Goal: Information Seeking & Learning: Understand process/instructions

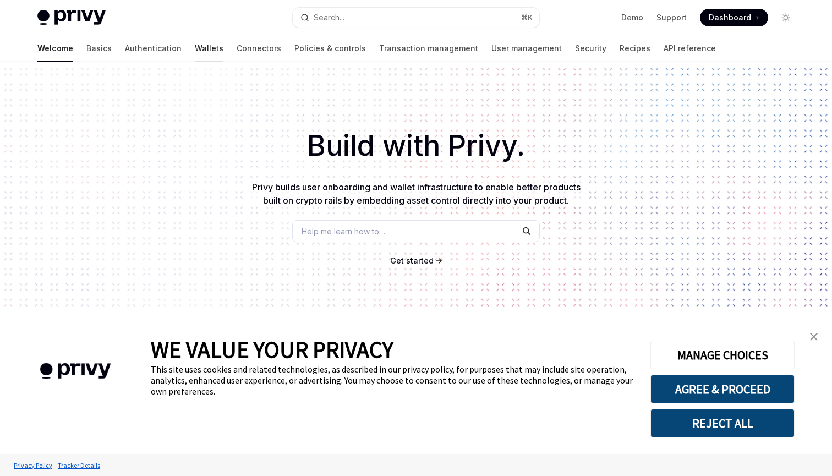
click at [195, 50] on link "Wallets" at bounding box center [209, 48] width 29 height 26
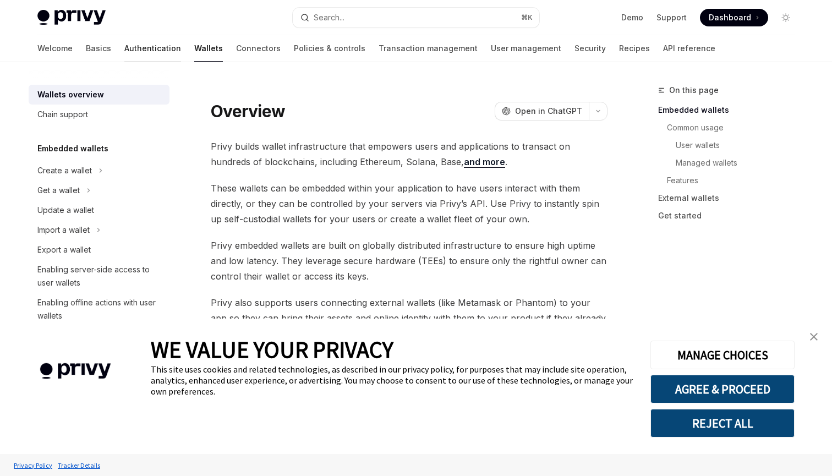
click at [124, 46] on link "Authentication" at bounding box center [152, 48] width 57 height 26
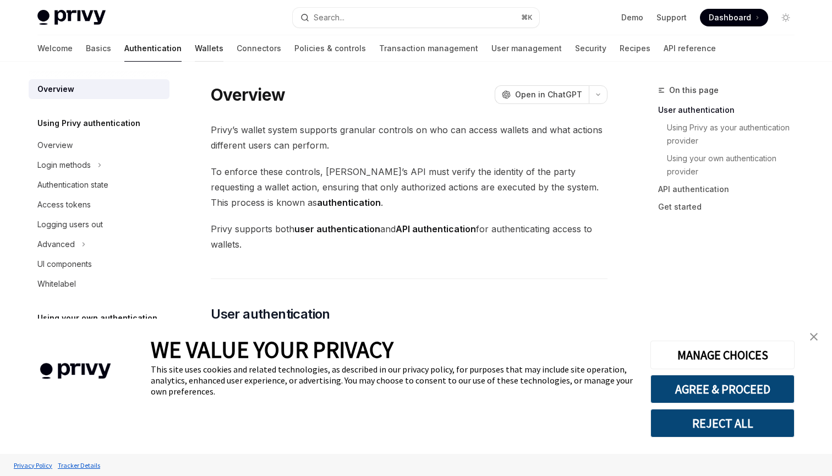
click at [195, 45] on link "Wallets" at bounding box center [209, 48] width 29 height 26
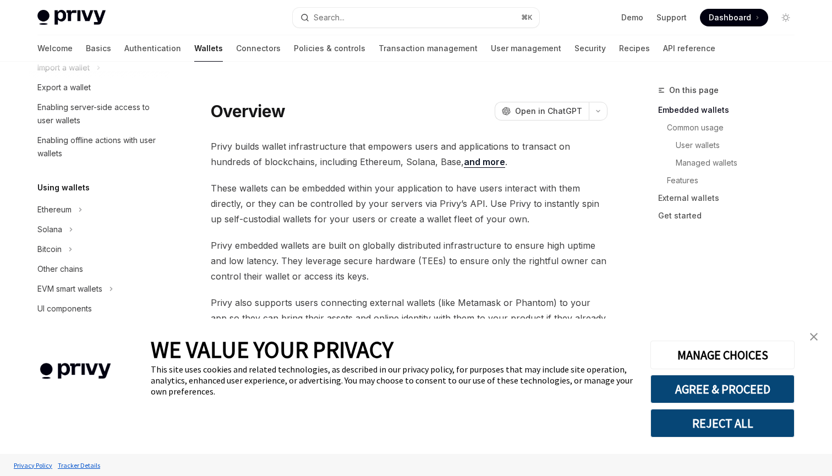
scroll to position [179, 0]
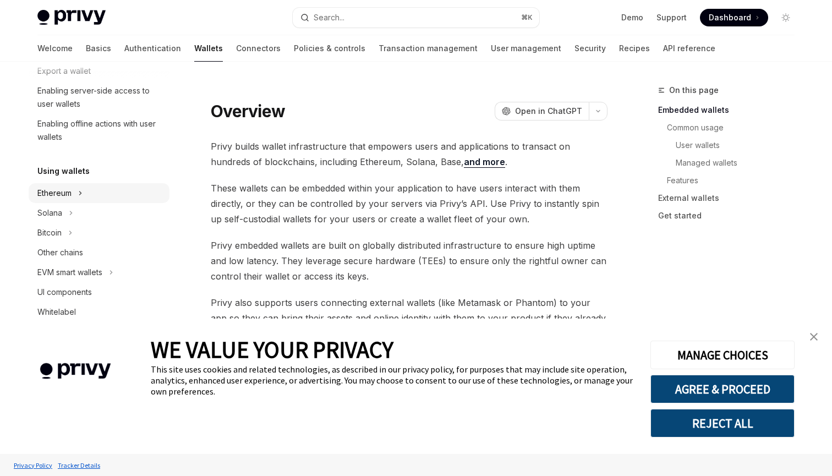
click at [70, 188] on div "Ethereum" at bounding box center [54, 193] width 34 height 13
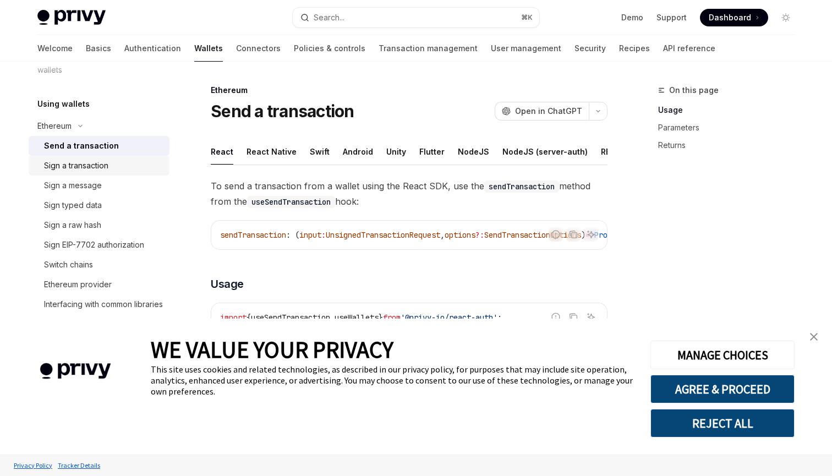
scroll to position [274, 0]
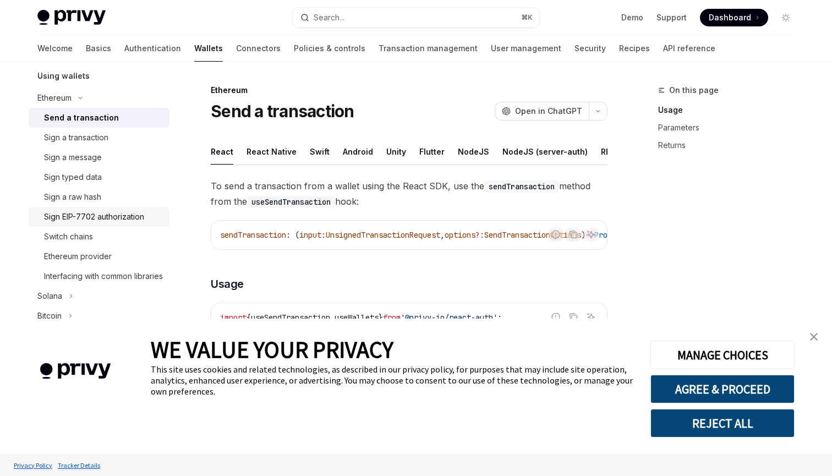
click at [106, 222] on div "Sign EIP-7702 authorization" at bounding box center [94, 216] width 100 height 13
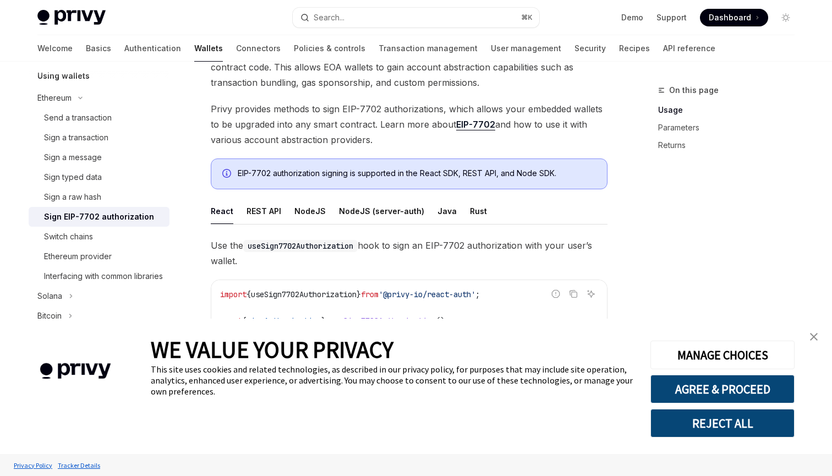
scroll to position [133, 0]
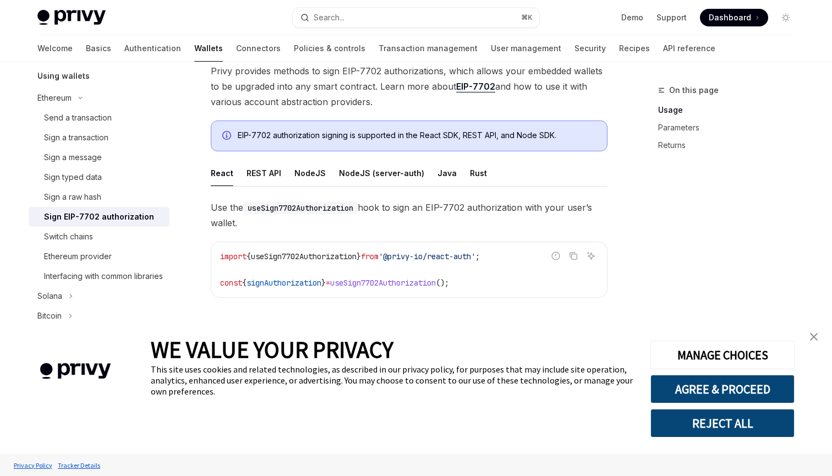
click at [256, 163] on div "REST API" at bounding box center [264, 173] width 35 height 26
type textarea "*"
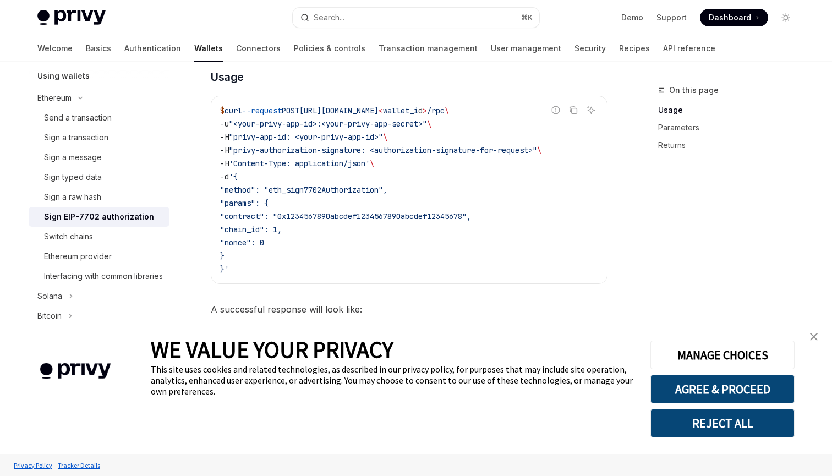
scroll to position [346, 0]
click at [320, 188] on span ""method": "eth_sign7702Authorization"," at bounding box center [303, 189] width 167 height 10
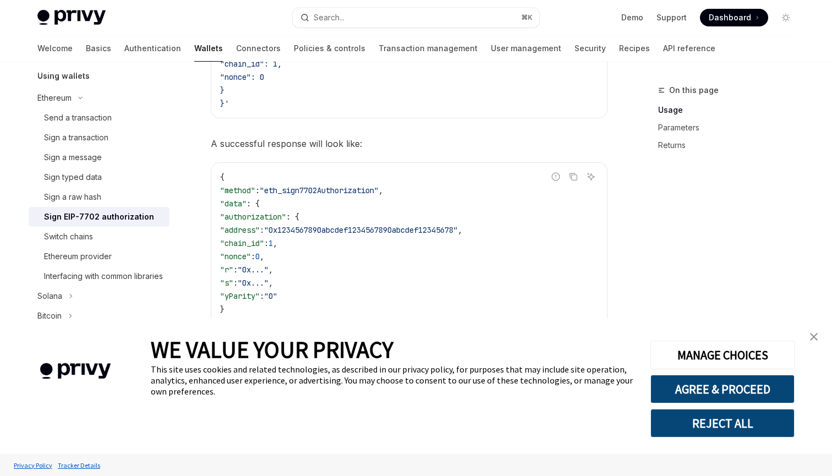
scroll to position [522, 0]
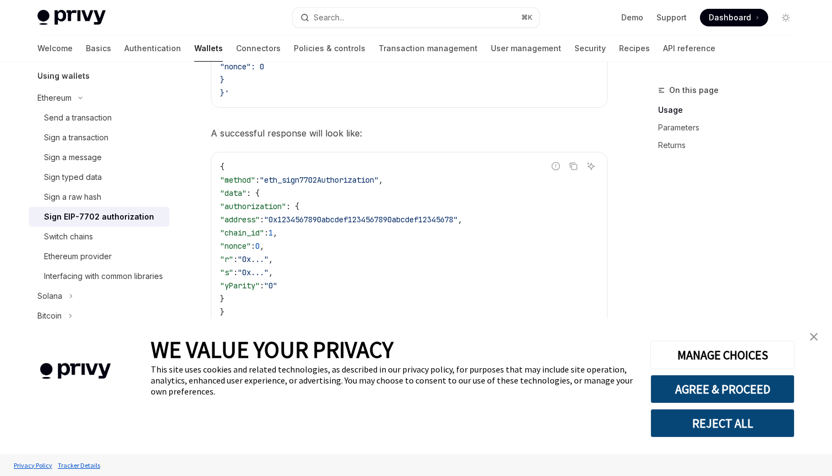
drag, startPoint x: 219, startPoint y: 164, endPoint x: 244, endPoint y: 312, distance: 150.1
click at [244, 312] on div "{ "method" : "eth_sign7702Authorization" , "data" : { "authorization" : { "addr…" at bounding box center [409, 245] width 396 height 187
copy code "{ "method" : "eth_sign7702Authorization" , "data" : { "authorization" : { "addr…"
